Goal: Find specific page/section: Find specific page/section

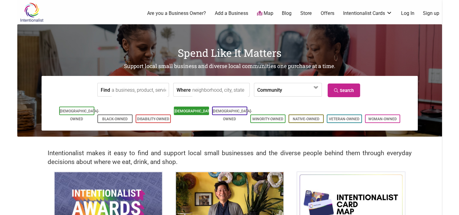
click at [186, 112] on link "[DEMOGRAPHIC_DATA]-Owned" at bounding box center [194, 115] width 39 height 12
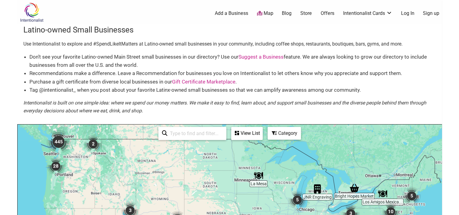
click at [111, 77] on li "Recommendations make a difference. Leave a Recommendation for businesses you lo…" at bounding box center [232, 73] width 407 height 8
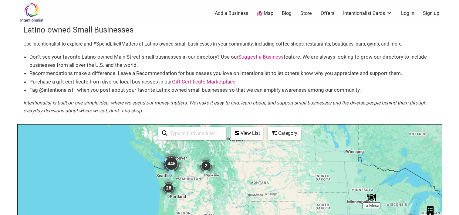
drag, startPoint x: 75, startPoint y: 165, endPoint x: 189, endPoint y: 179, distance: 115.1
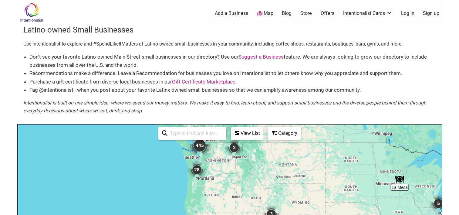
drag, startPoint x: 187, startPoint y: 171, endPoint x: 216, endPoint y: 155, distance: 33.2
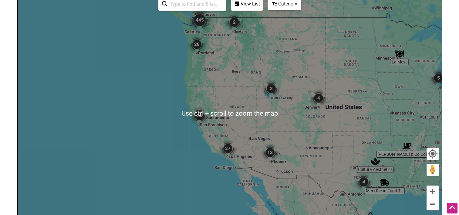
scroll to position [140, 0]
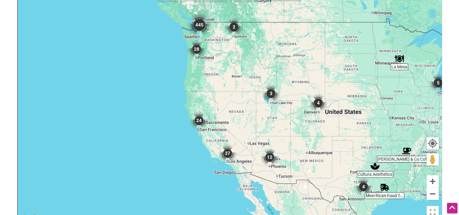
drag, startPoint x: 226, startPoint y: 53, endPoint x: 221, endPoint y: 66, distance: 13.2
click at [225, 72] on div "To navigate, press the arrow keys." at bounding box center [230, 103] width 425 height 236
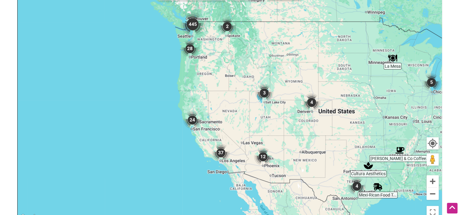
click at [201, 40] on div "To navigate, press the arrow keys." at bounding box center [230, 103] width 425 height 236
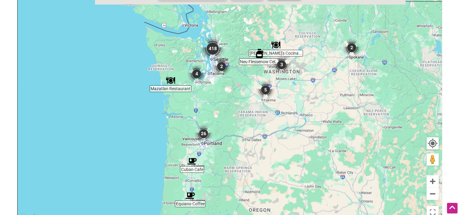
drag, startPoint x: 179, startPoint y: 29, endPoint x: 235, endPoint y: 73, distance: 71.1
click at [231, 73] on img "2" at bounding box center [222, 66] width 18 height 18
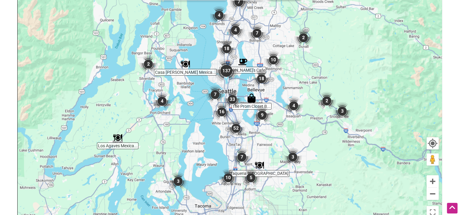
drag, startPoint x: 285, startPoint y: 76, endPoint x: 211, endPoint y: 48, distance: 79.4
click at [211, 48] on div "To navigate, press the arrow keys." at bounding box center [230, 103] width 425 height 236
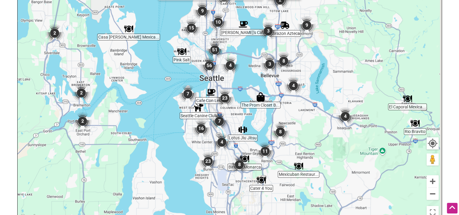
drag, startPoint x: 256, startPoint y: 75, endPoint x: 234, endPoint y: 43, distance: 38.4
click at [234, 43] on div "To navigate, press the arrow keys." at bounding box center [230, 103] width 425 height 236
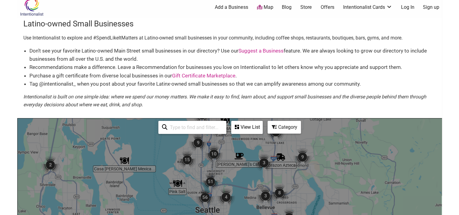
scroll to position [0, 0]
